Goal: Task Accomplishment & Management: Complete application form

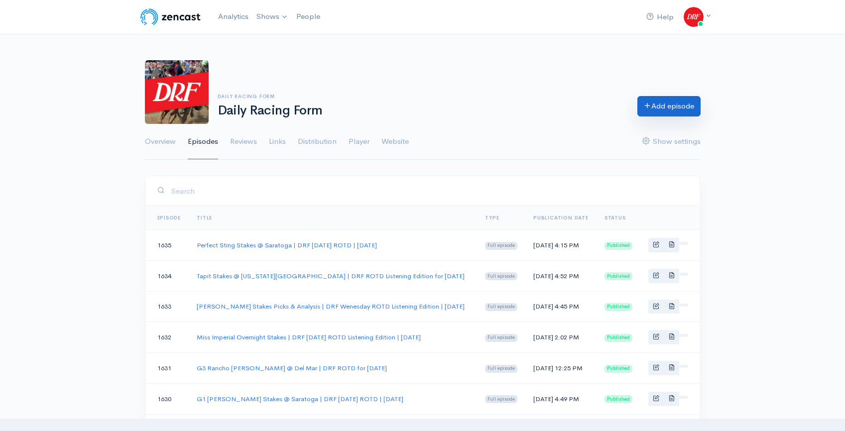
click at [664, 107] on link "Add episode" at bounding box center [668, 106] width 63 height 20
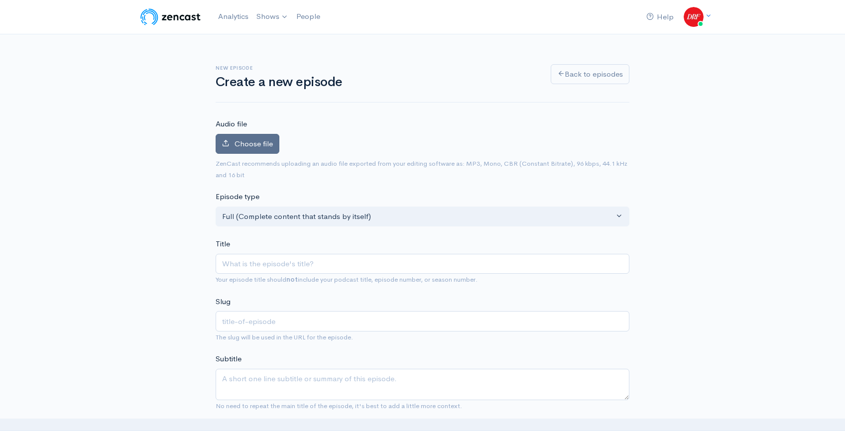
click at [271, 146] on span "Choose file" at bounding box center [253, 143] width 38 height 9
click at [0, 0] on input "Choose file" at bounding box center [0, 0] width 0 height 0
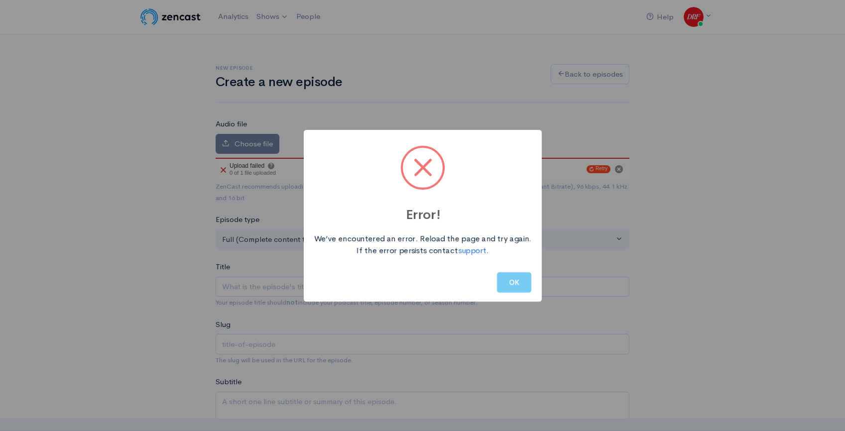
click at [529, 285] on button "OK" at bounding box center [514, 282] width 34 height 20
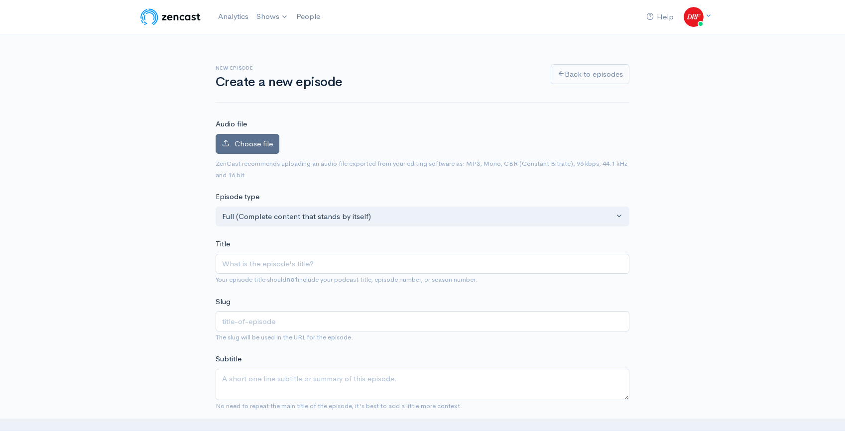
click at [268, 148] on label "Choose file" at bounding box center [248, 144] width 64 height 20
click at [0, 0] on input "Choose file" at bounding box center [0, 0] width 0 height 0
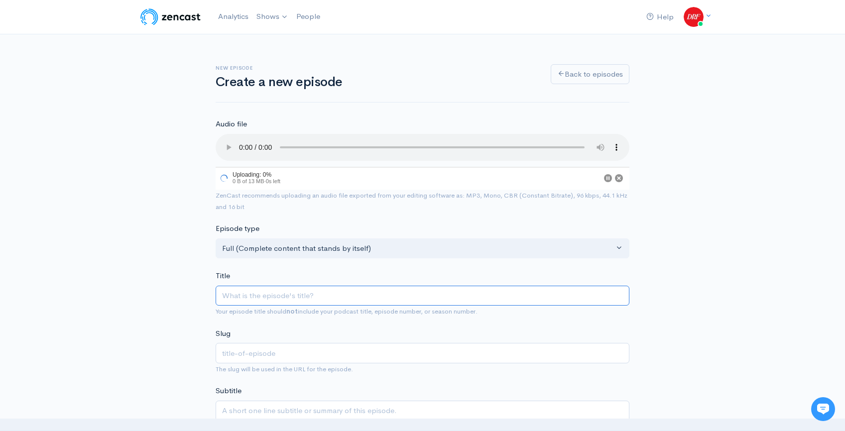
click at [321, 291] on input "Title" at bounding box center [423, 296] width 414 height 20
paste input "Grade 1 Pacific Classic @ Del Mar | DRF Saturday ROTD | August 30, 2025"
type input "Grade 1 Pacific Classic @ Del Mar | DRF Saturday ROTD | August 30, 2025"
type input "grade-1-pacific-classic-del-mar-drf-saturday-rotd-august-30-2025"
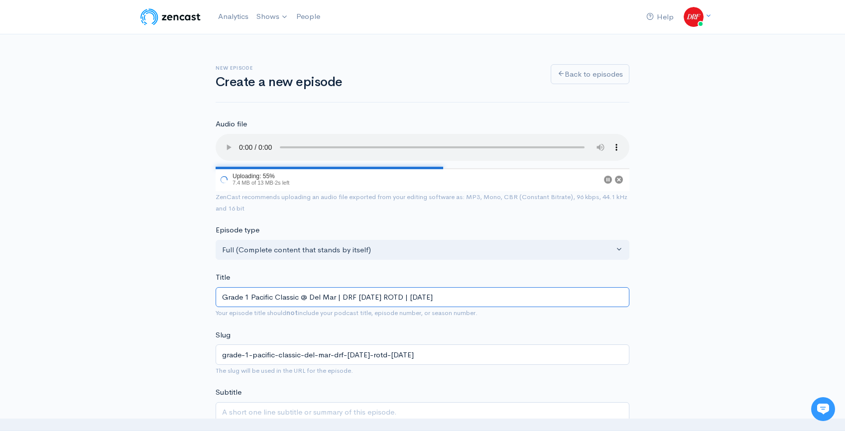
click at [409, 297] on input "Grade 1 Pacific Classic @ Del Mar | DRF Saturday ROTD | August 30, 2025" at bounding box center [423, 297] width 414 height 20
type input "Grade 1 Pacific Classic @ Del Mar | DRF Saturday ROTD L | August 30, 2025"
type input "grade-1-pacific-classic-del-mar-drf-saturday-rotd-l-august-30-2025"
type input "Grade 1 Pacific Classic @ Del Mar | DRF Saturday ROTD Li | August 30, 2025"
type input "grade-1-pacific-classic-del-mar-drf-saturday-rotd-li-august-30-2025"
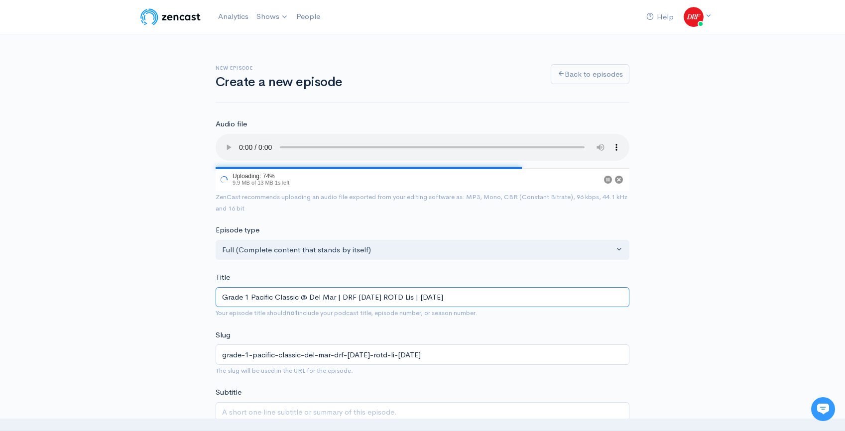
type input "Grade 1 Pacific Classic @ Del Mar | DRF Saturday ROTD List | August 30, 2025"
type input "grade-1-pacific-classic-del-mar-drf-saturday-rotd-list-august-30-2025"
type input "Grade 1 Pacific Classic @ Del Mar | DRF Saturday ROTD Liste | August 30, 2025"
type input "grade-1-pacific-classic-del-mar-drf-saturday-rotd-liste-august-30-2025"
type input "Grade 1 Pacific Classic @ Del Mar | DRF Saturday ROTD Listen | August 30, 2025"
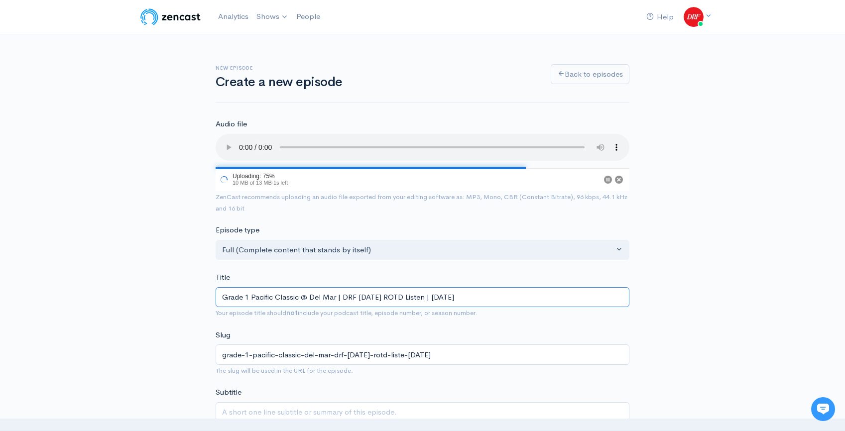
type input "grade-1-pacific-classic-del-mar-drf-saturday-rotd-listen-august-30-2025"
type input "Grade 1 Pacific Classic @ Del Mar | DRF Saturday ROTD Listeni | August 30, 2025"
type input "grade-1-pacific-classic-del-mar-drf-saturday-rotd-listeni-august-30-2025"
type input "Grade 1 Pacific Classic @ Del Mar | DRF Saturday ROTD Listenin | August 30, 2025"
type input "grade-1-pacific-classic-del-mar-drf-saturday-rotd-listenin-august-30-2025"
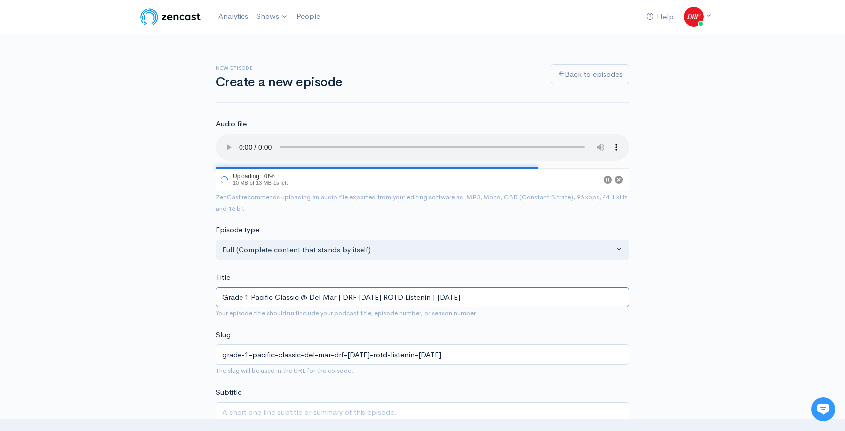
type input "Grade 1 Pacific Classic @ Del Mar | DRF Saturday ROTD Listening | August 30, 20…"
type input "grade-1-pacific-classic-del-mar-drf-saturday-rotd-listening-august-30-2025"
type input "Grade 1 Pacific Classic @ Del Mar | DRF Saturday ROTD Listening E | August 30, …"
type input "grade-1-pacific-classic-del-mar-drf-saturday-rotd-listening-e-august-30-2025"
type input "Grade 1 Pacific Classic @ Del Mar | DRF Saturday ROTD Listening Ed | August 30,…"
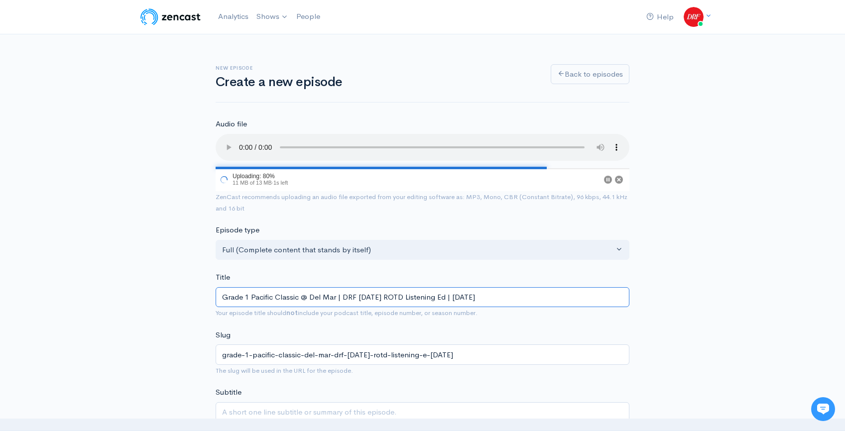
type input "grade-1-pacific-classic-del-mar-drf-saturday-rotd-listening-ed-august-30-2025"
type input "Grade 1 Pacific Classic @ Del Mar | DRF Saturday ROTD Listening Edi | August 30…"
type input "grade-1-pacific-classic-del-mar-drf-saturday-rotd-listening-edi-august-30-2025"
type input "Grade 1 Pacific Classic @ Del Mar | DRF Saturday ROTD Listening Edit | August 3…"
type input "grade-1-pacific-classic-del-mar-drf-saturday-rotd-listening-edit-august-30-2025"
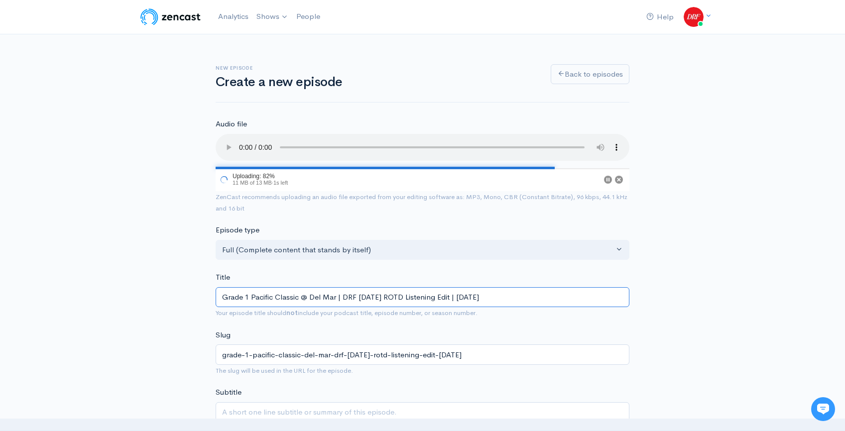
type input "Grade 1 Pacific Classic @ Del Mar | DRF Saturday ROTD Listening Editi | August …"
type input "grade-1-pacific-classic-del-mar-drf-saturday-rotd-listening-editi-august-30-2025"
type input "Grade 1 Pacific Classic @ Del Mar | DRF Saturday ROTD Listening Editio | August…"
type input "grade-1-pacific-classic-del-mar-drf-saturday-rotd-listening-editio-august-30-20…"
type input "Grade 1 Pacific Classic @ Del Mar | DRF [DATE] ROTD Listening Edition | [DATE]"
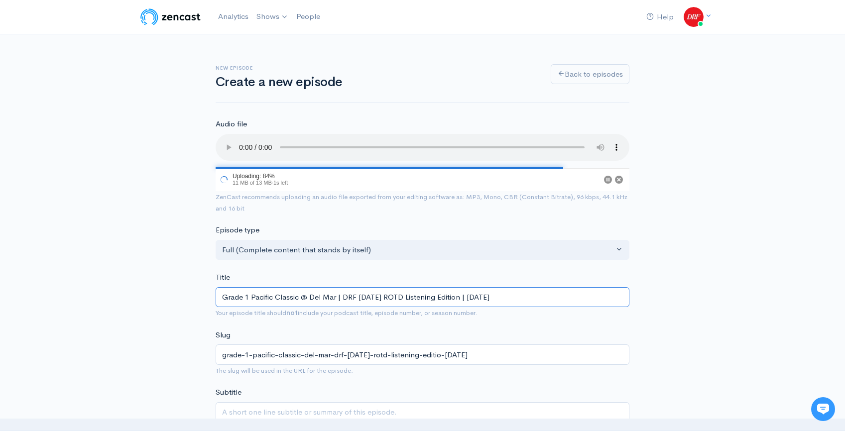
type input "grade-1-pacific-classic-del-mar-drf-saturday-rotd-listening-edition-august-30-2…"
type input "Grade 1 Pacific Classic @ Del Mar | DRF [DATE] ROTD Listening Edition | [DATE]"
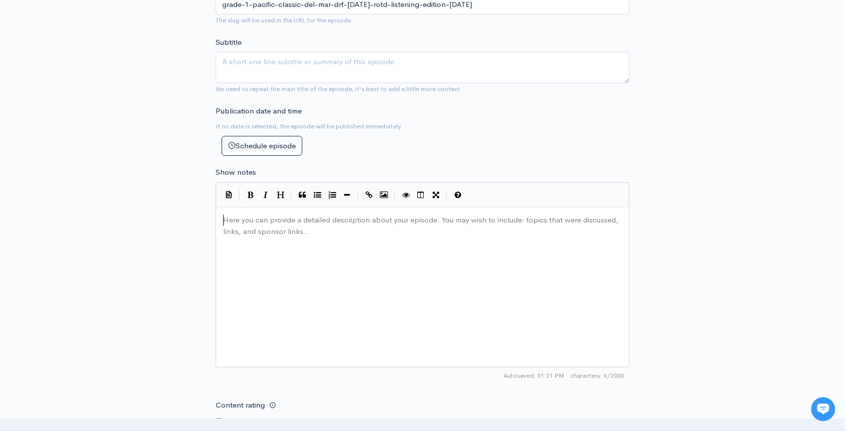
scroll to position [3, 0]
click at [326, 245] on div "Here you can provide a detailed description about your episode. You may wish to…" at bounding box center [435, 300] width 428 height 174
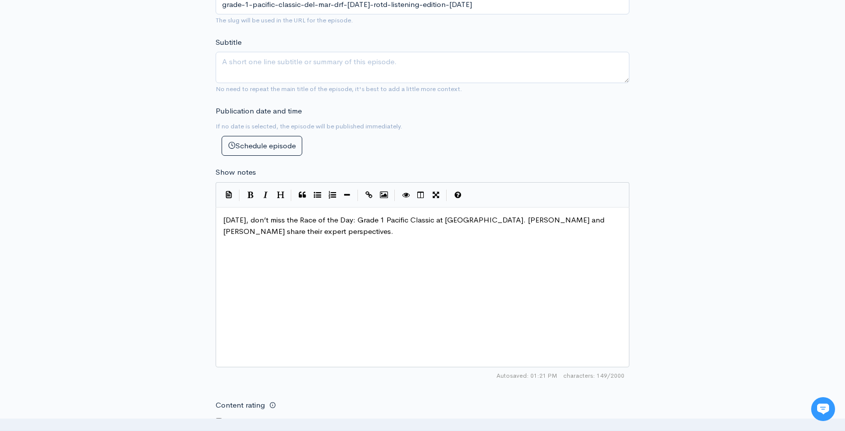
click at [685, 249] on div "New episode Create a new episode Back to episodes Audio file Choose file Grade …" at bounding box center [422, 181] width 567 height 1039
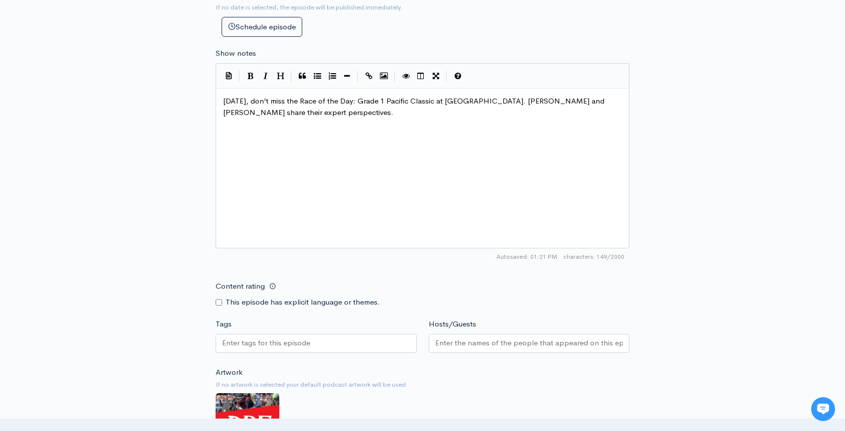
scroll to position [599, 0]
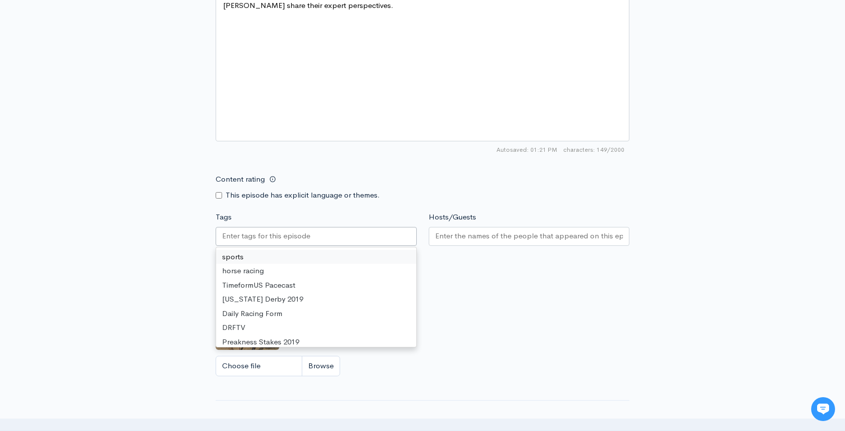
click at [348, 235] on div at bounding box center [316, 236] width 201 height 19
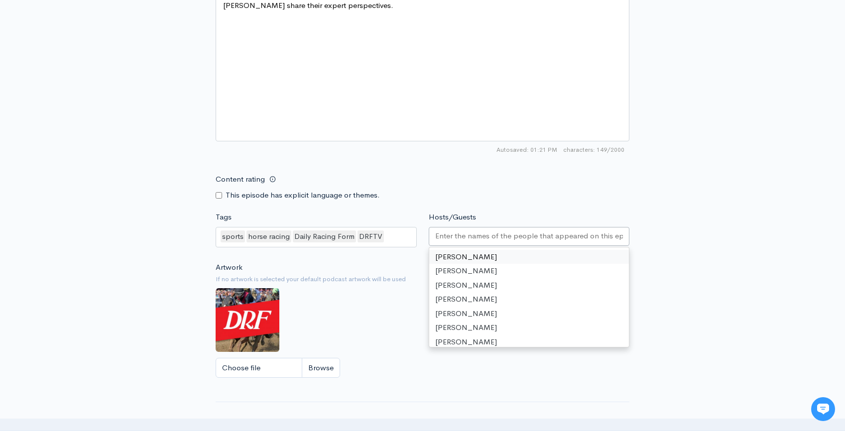
click at [468, 236] on input "Hosts/Guests" at bounding box center [529, 235] width 188 height 11
type input "as"
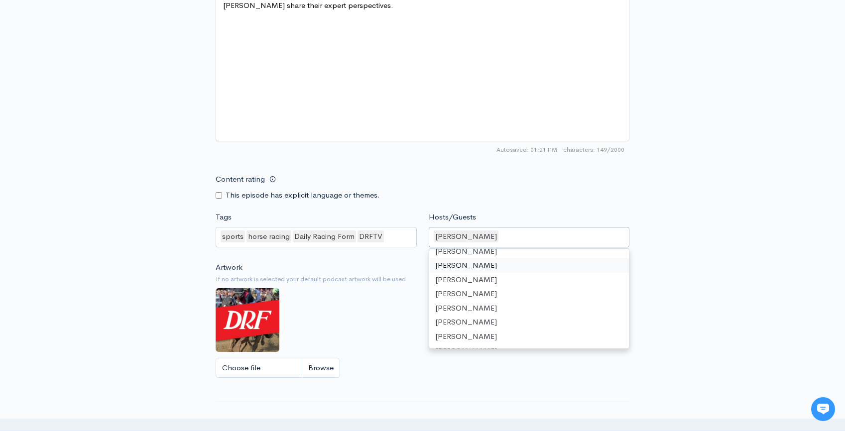
type input "g"
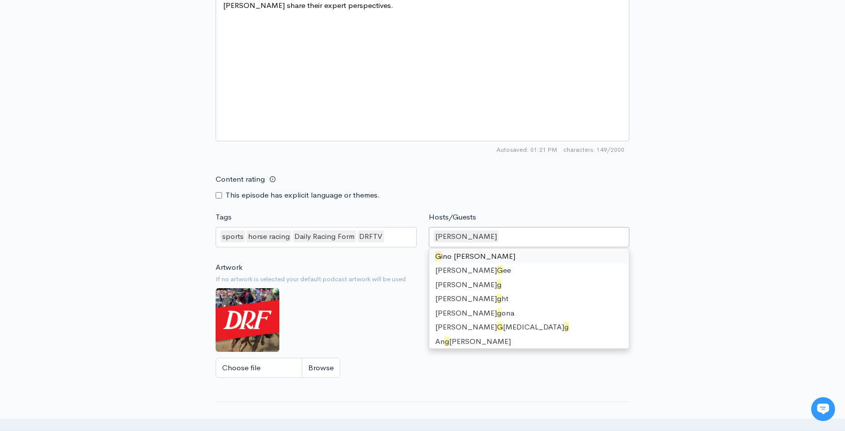
scroll to position [120, 0]
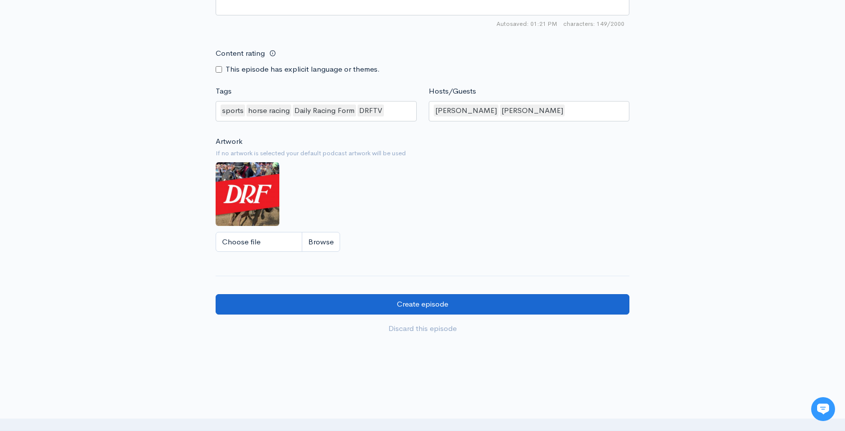
scroll to position [725, 0]
click at [489, 300] on input "Create episode" at bounding box center [423, 304] width 414 height 20
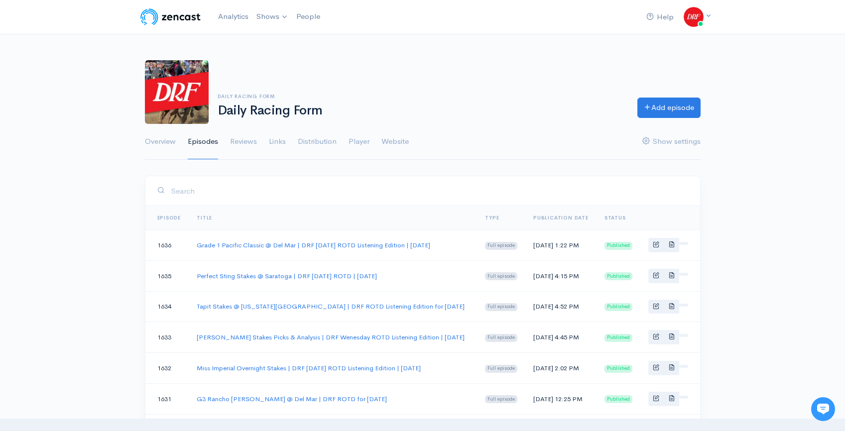
click at [767, 121] on div "Daily Racing Form Daily Racing Form Add episode Overview Episodes Reviews Links…" at bounding box center [422, 104] width 845 height 112
